Goal: Information Seeking & Learning: Learn about a topic

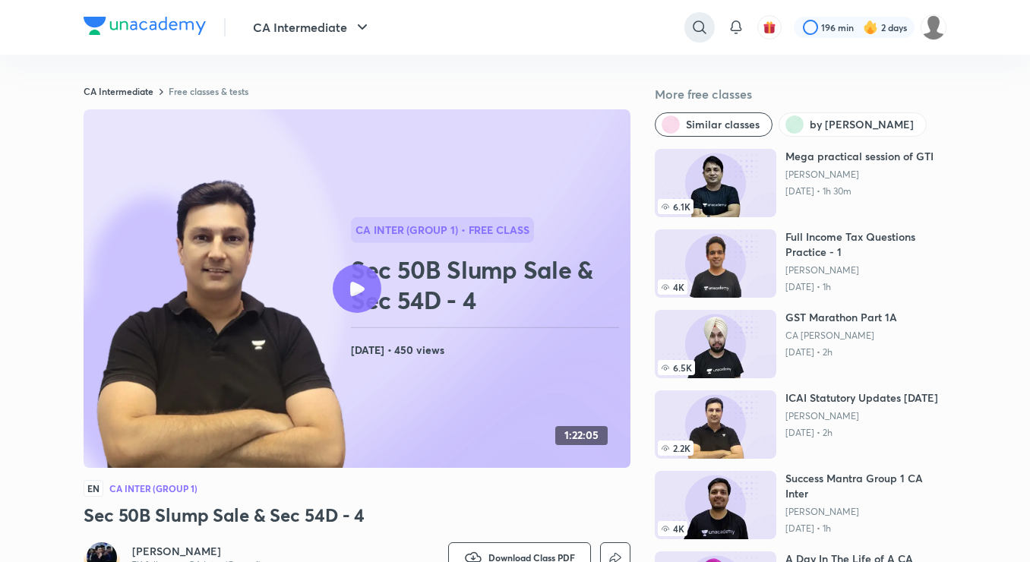
click at [697, 21] on icon at bounding box center [700, 27] width 18 height 18
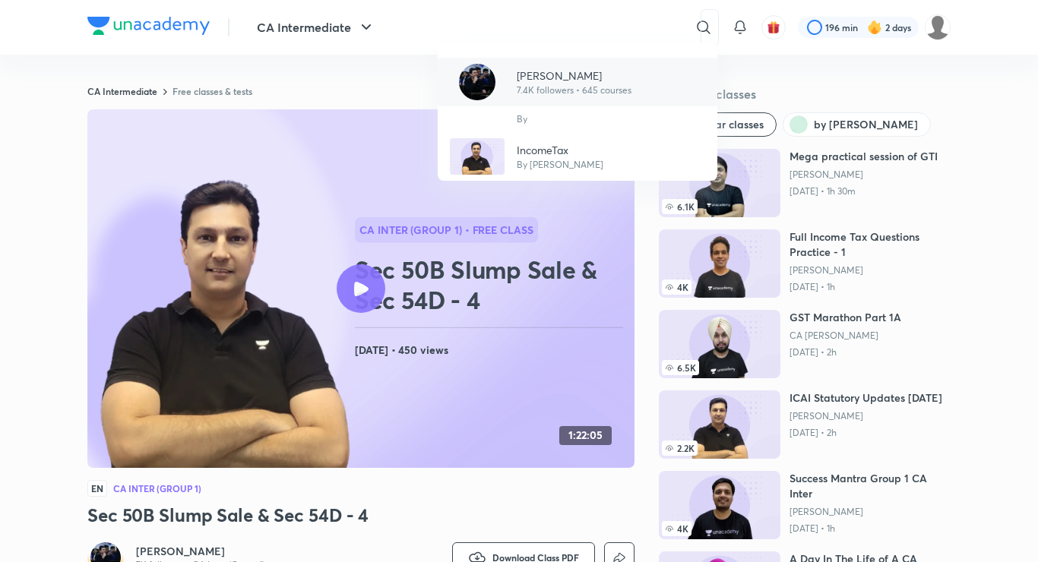
click at [596, 74] on p "[PERSON_NAME]" at bounding box center [574, 76] width 115 height 16
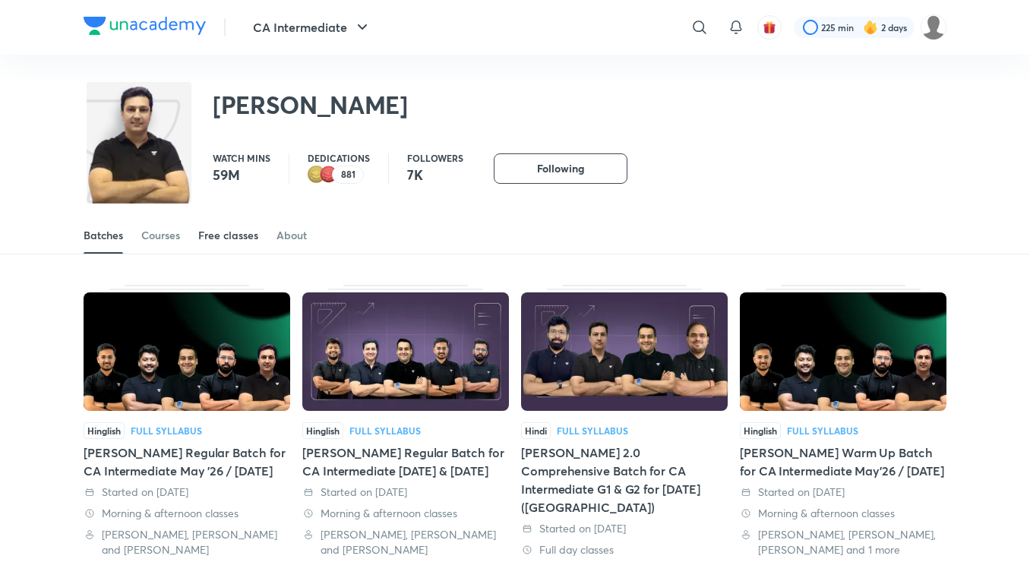
click at [242, 231] on div "Free classes" at bounding box center [228, 235] width 60 height 15
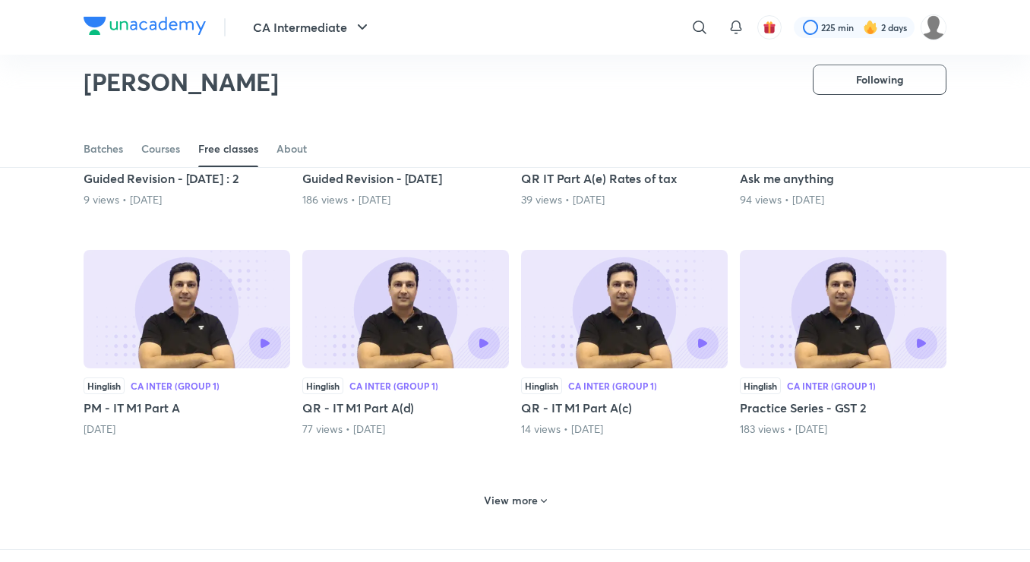
scroll to position [498, 0]
click at [482, 498] on div "View more" at bounding box center [515, 500] width 75 height 24
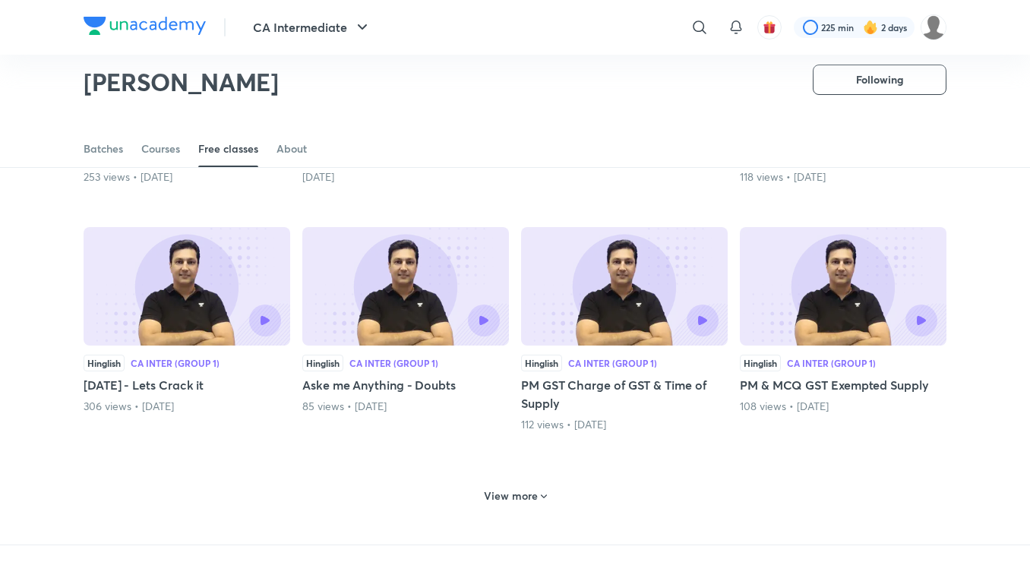
scroll to position [1245, 0]
click at [482, 498] on div "View more" at bounding box center [515, 495] width 75 height 24
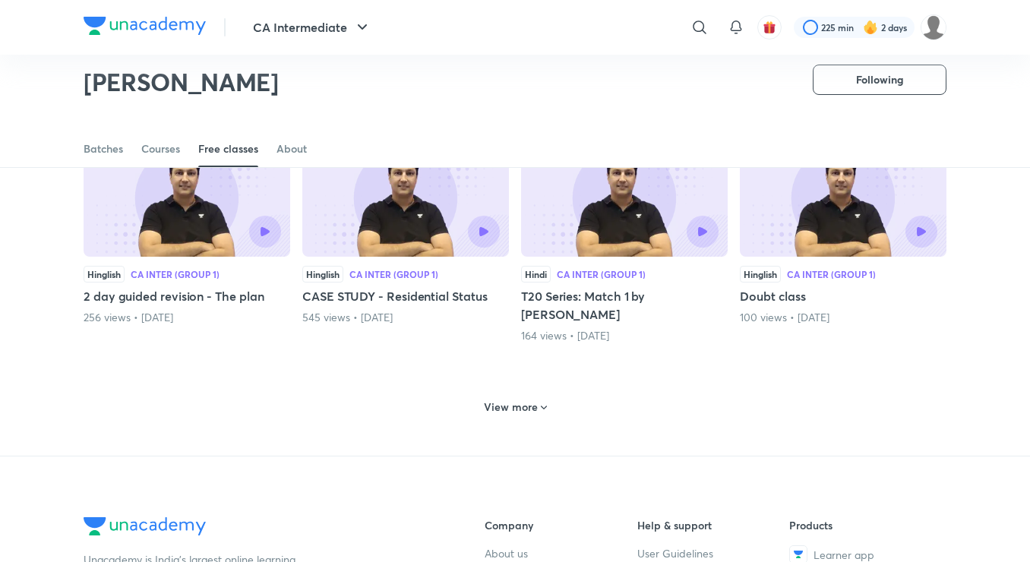
scroll to position [2059, 0]
click at [489, 399] on h6 "View more" at bounding box center [511, 406] width 54 height 15
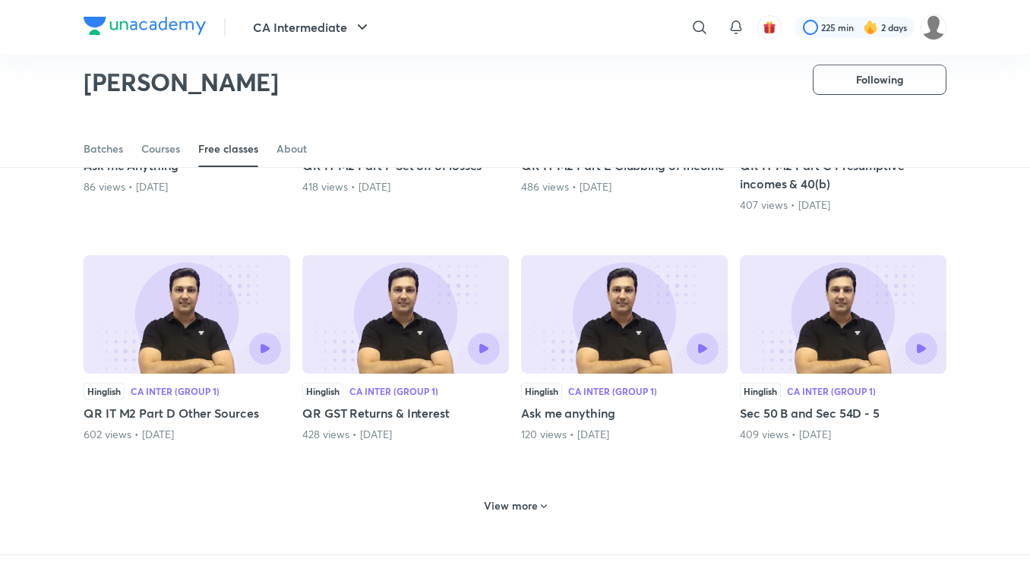
scroll to position [2689, 0]
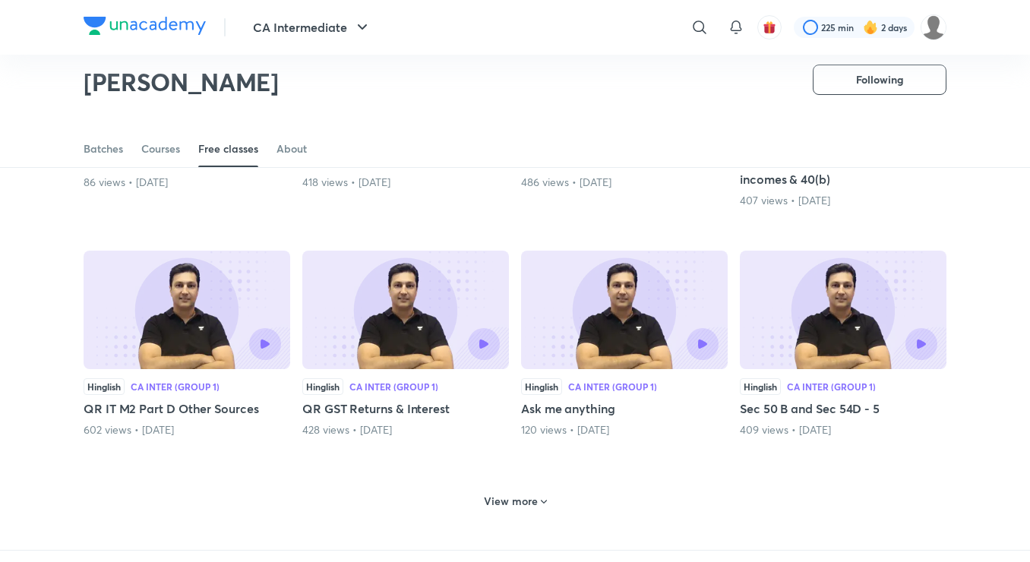
click at [788, 308] on img at bounding box center [843, 310] width 207 height 119
